Goal: Register for event/course

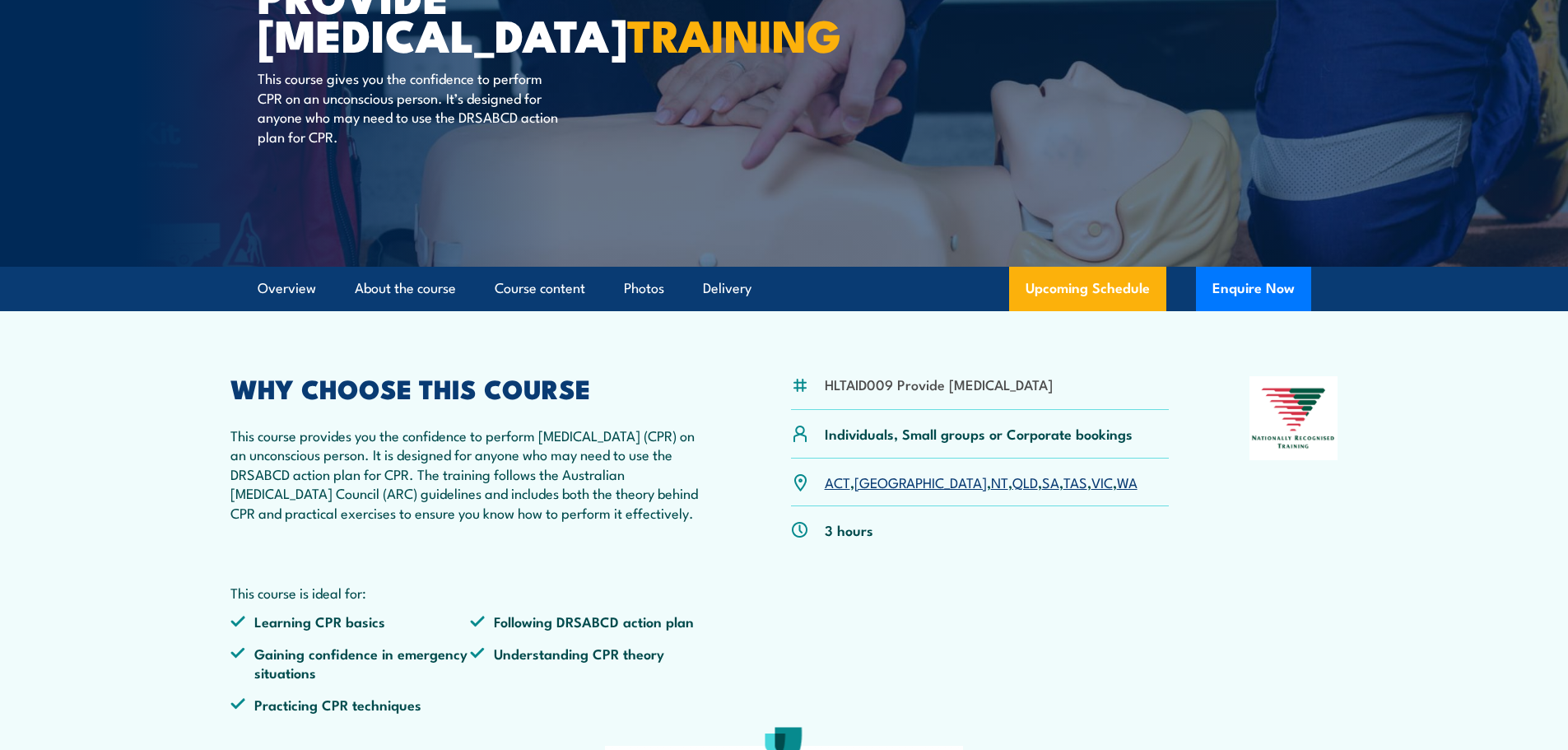
scroll to position [165, 0]
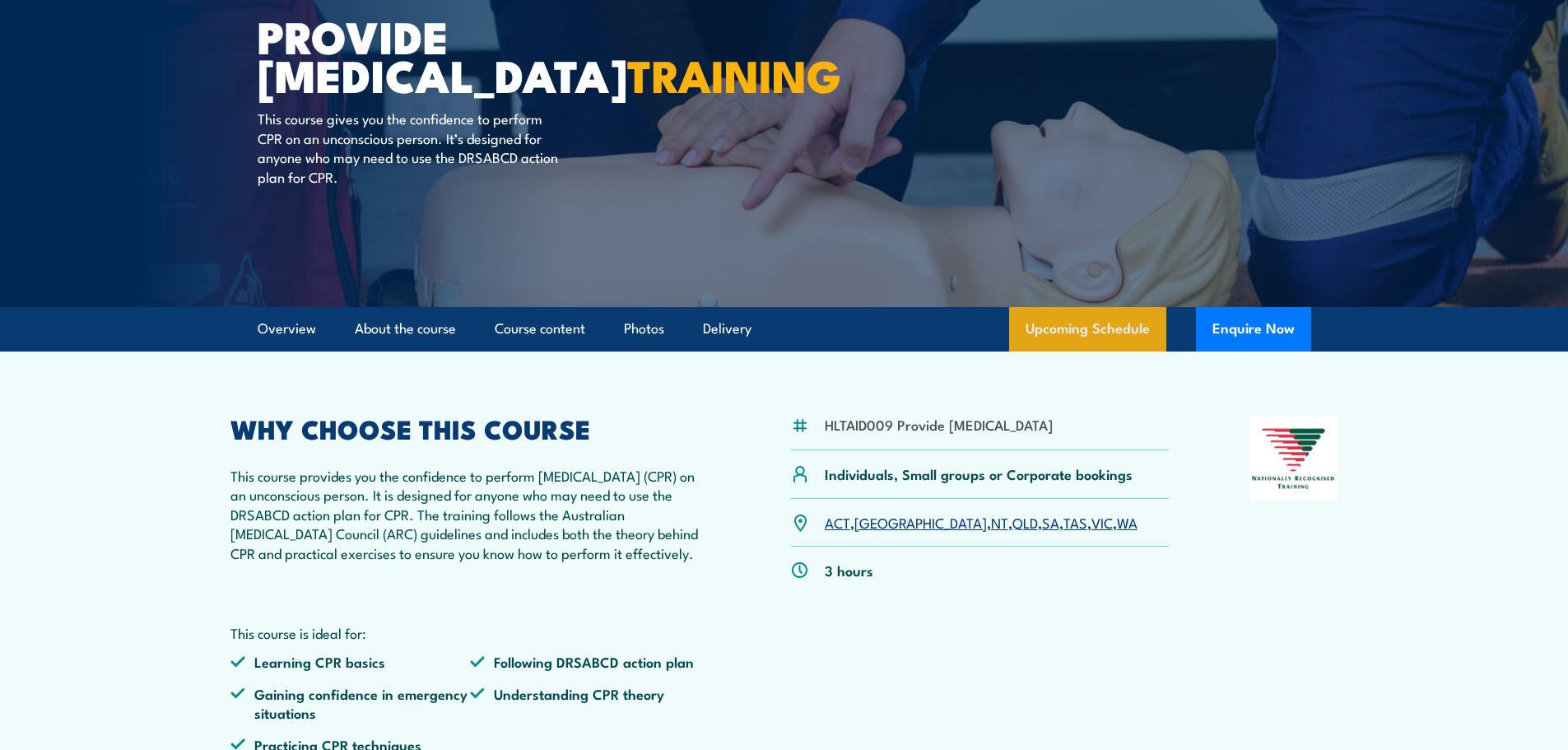
click at [1065, 346] on link "Upcoming Schedule" at bounding box center [1088, 329] width 157 height 45
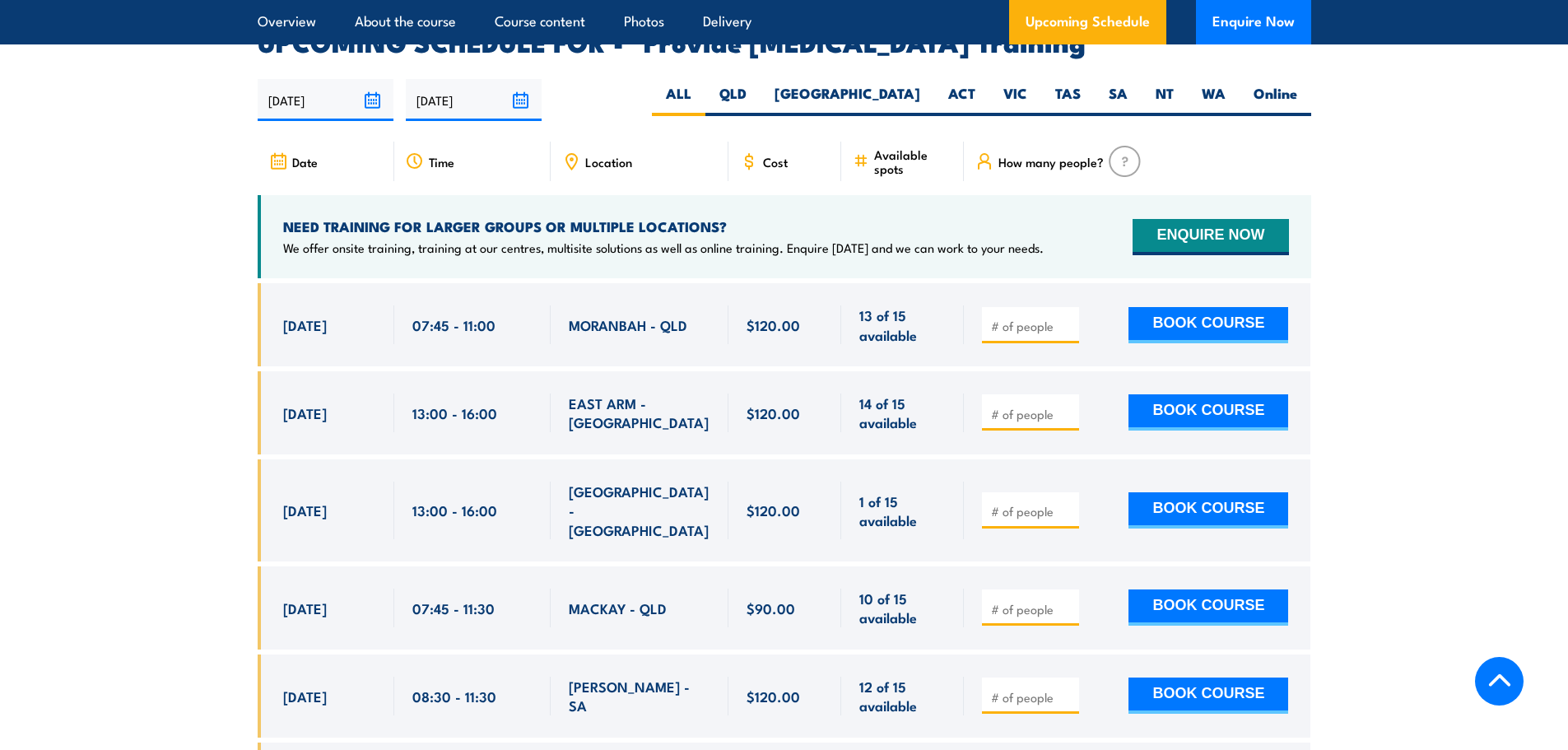
scroll to position [2881, 0]
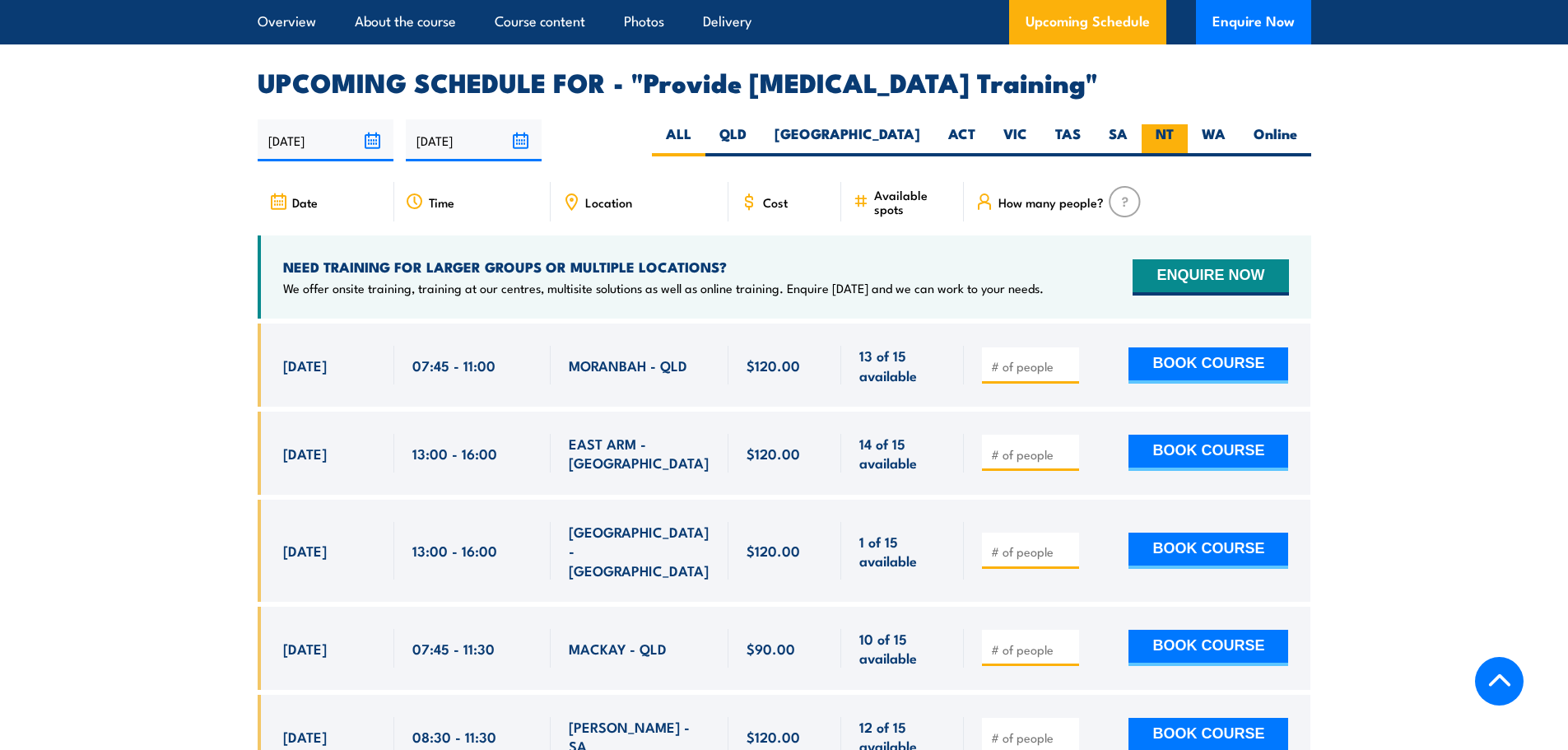
click at [1159, 150] on label "NT" at bounding box center [1164, 140] width 46 height 32
click at [1174, 135] on input "NT" at bounding box center [1179, 129] width 10 height 10
radio input "true"
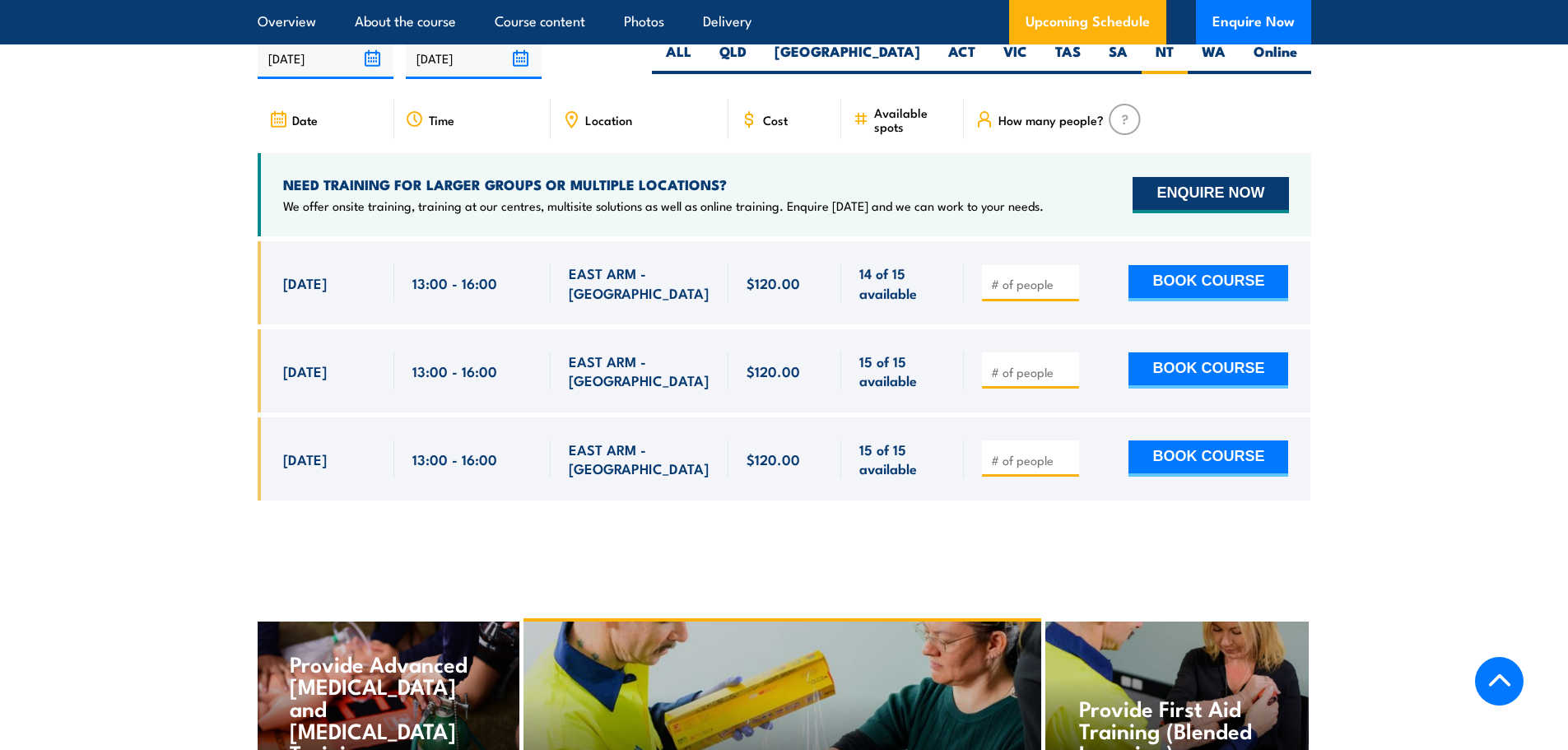
click at [1239, 205] on button "ENQUIRE NOW" at bounding box center [1210, 196] width 155 height 37
